Goal: Find contact information: Find contact information

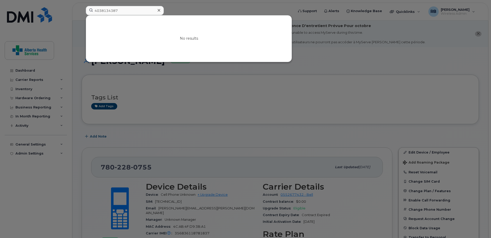
click at [82, 6] on div "4038134387 No results" at bounding box center [188, 11] width 213 height 11
type input "5875912963"
click at [160, 10] on icon at bounding box center [159, 10] width 3 height 4
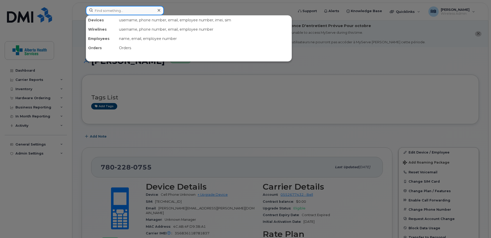
click at [156, 10] on div at bounding box center [125, 10] width 78 height 9
paste input "780-380-4264"
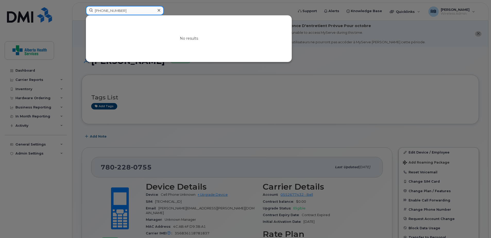
drag, startPoint x: 128, startPoint y: 12, endPoint x: 38, endPoint y: 0, distance: 91.4
click at [82, 6] on div "780-380-4264 No results" at bounding box center [188, 11] width 213 height 11
paste input "203369"
drag, startPoint x: 121, startPoint y: 9, endPoint x: 26, endPoint y: 8, distance: 95.0
click at [82, 8] on div "7802033694 No results" at bounding box center [188, 11] width 213 height 11
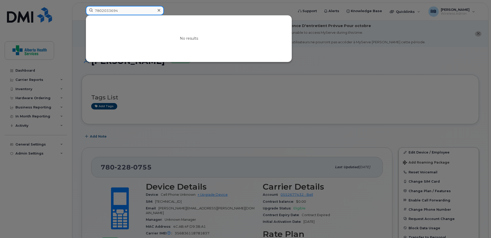
paste input "720576"
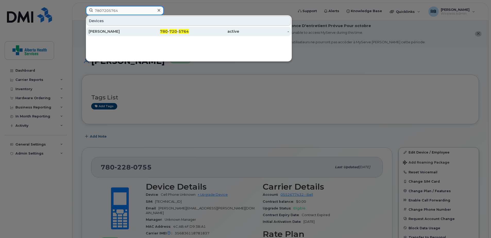
type input "7807205764"
click at [167, 31] on span "780" at bounding box center [164, 31] width 8 height 5
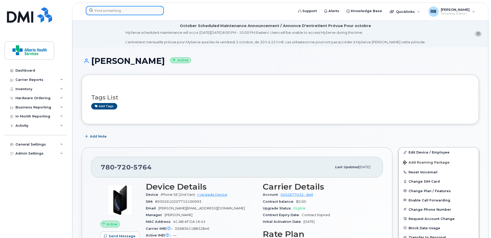
click at [113, 12] on input at bounding box center [125, 10] width 78 height 9
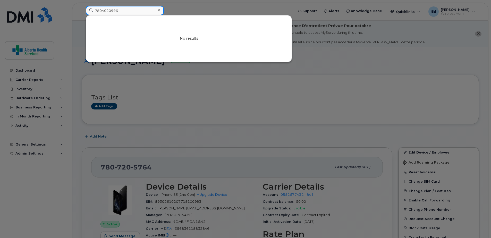
drag, startPoint x: 139, startPoint y: 13, endPoint x: 52, endPoint y: 6, distance: 87.6
click at [82, 6] on div "7804020996 No results" at bounding box center [188, 11] width 213 height 11
click at [126, 8] on input "7804020996" at bounding box center [125, 10] width 78 height 9
drag, startPoint x: 134, startPoint y: 8, endPoint x: 60, endPoint y: 10, distance: 74.2
click at [82, 10] on div "7804020996 No results" at bounding box center [188, 11] width 213 height 11
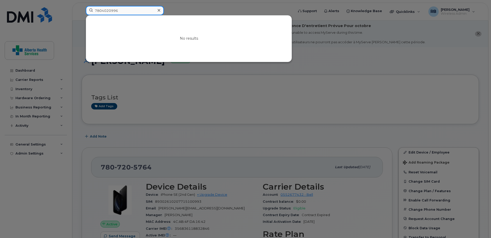
paste input "89302610207729199460"
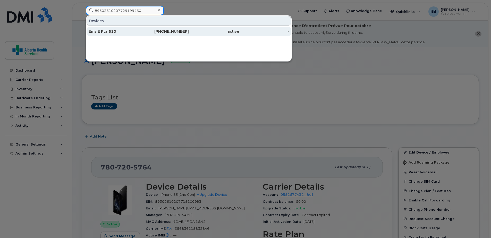
type input "89302610207729199460"
click at [176, 34] on div "780-267-4619" at bounding box center [164, 31] width 50 height 9
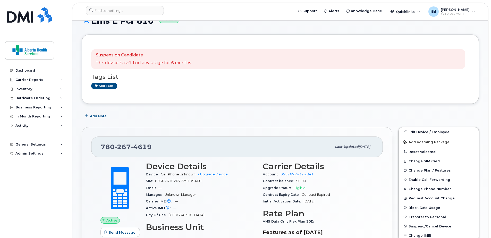
scroll to position [26, 0]
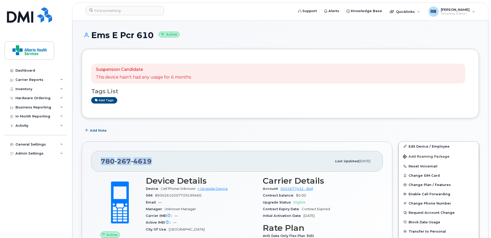
drag, startPoint x: 152, startPoint y: 160, endPoint x: 90, endPoint y: 159, distance: 62.3
click at [90, 159] on div "[PHONE_NUMBER] Last updated [DATE] Active Send Message 0.00 Bytes  used 0.00 By…" at bounding box center [237, 223] width 311 height 165
copy span "[PHONE_NUMBER]"
